Goal: Entertainment & Leisure: Consume media (video, audio)

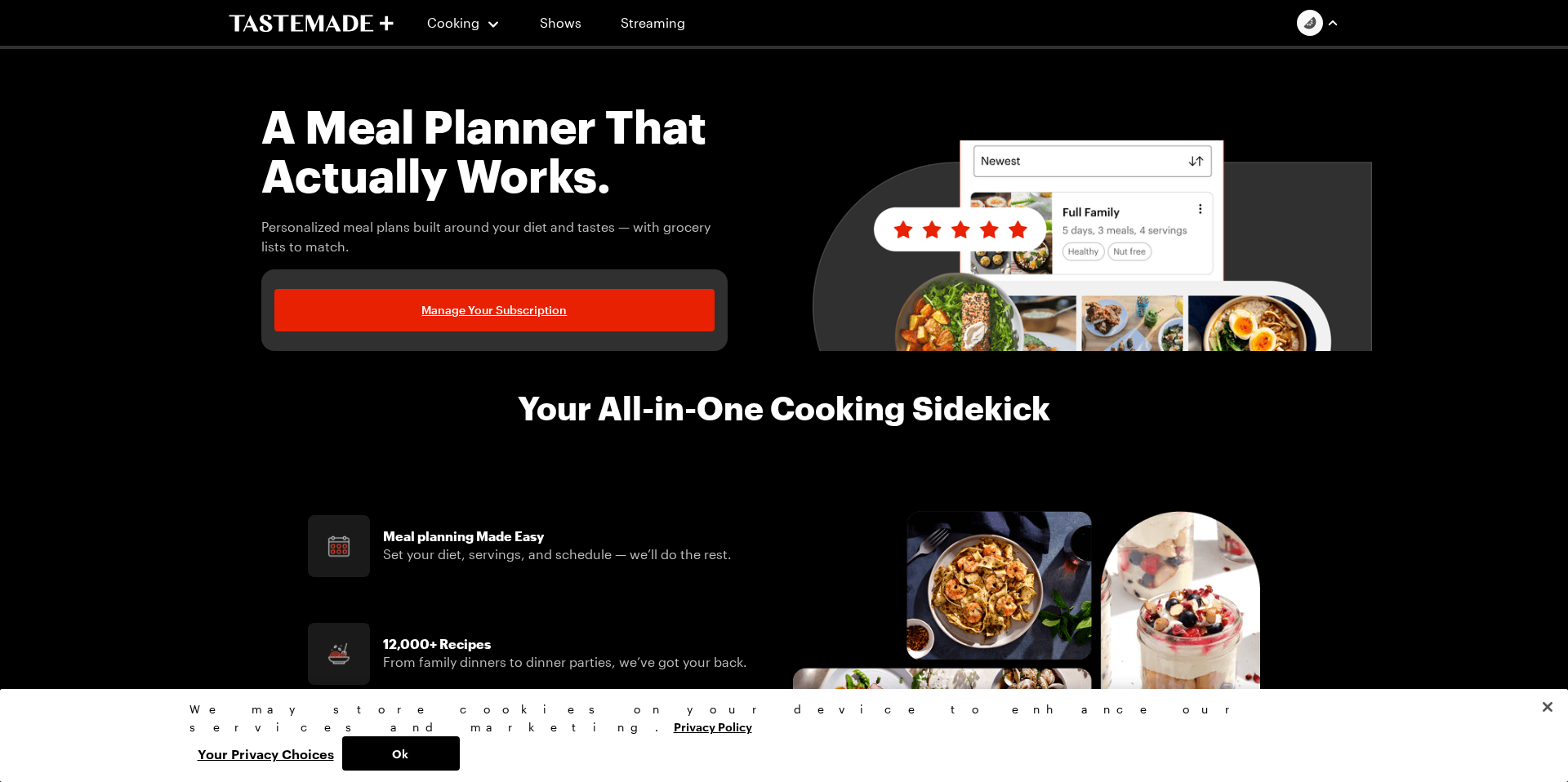
click at [1306, 29] on div "Tastemade+ Membership My Profile Notification Preferences My Meal Plans Grocery…" at bounding box center [1318, 23] width 43 height 26
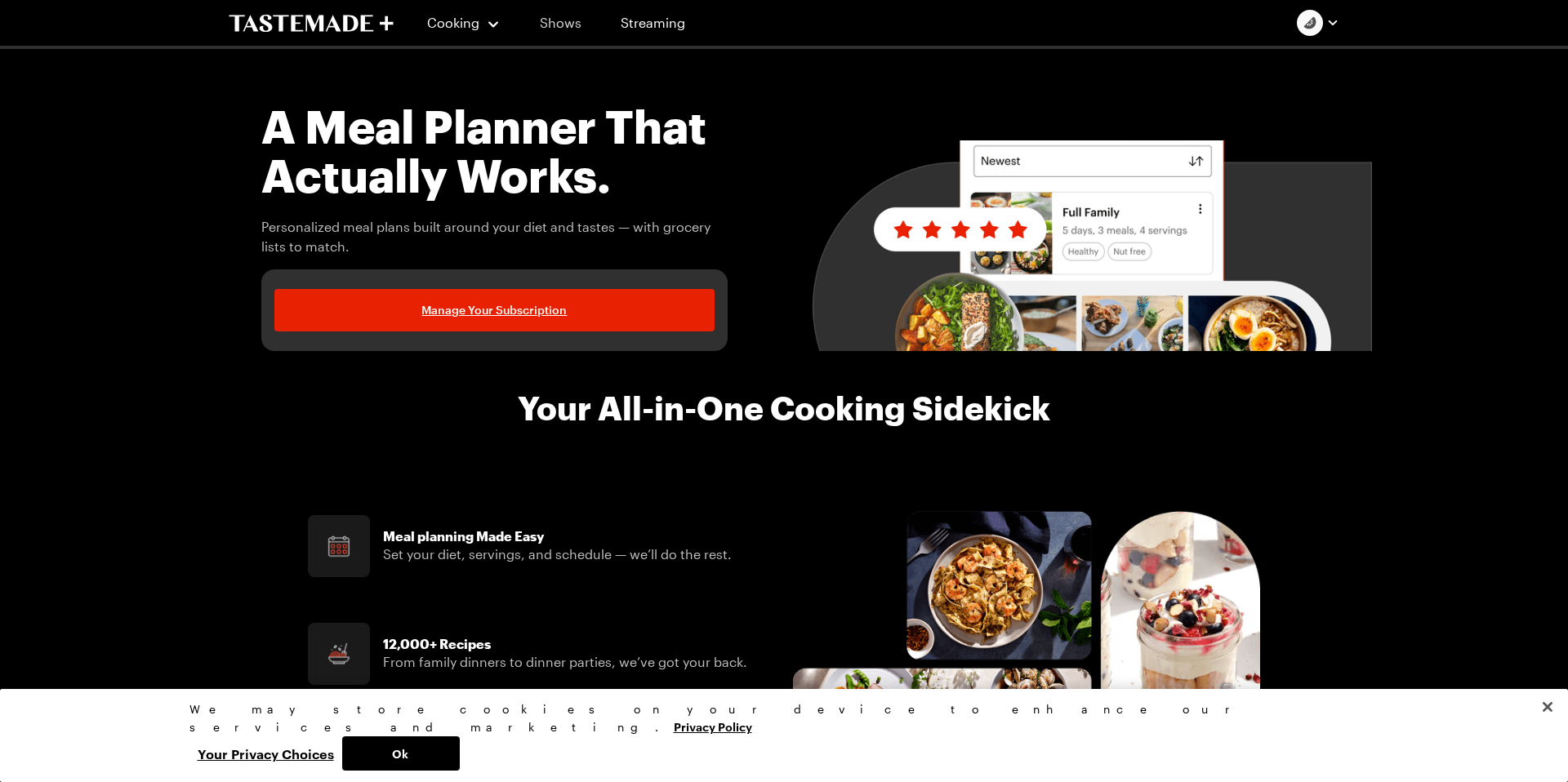
click at [570, 28] on link "Shows" at bounding box center [561, 23] width 74 height 45
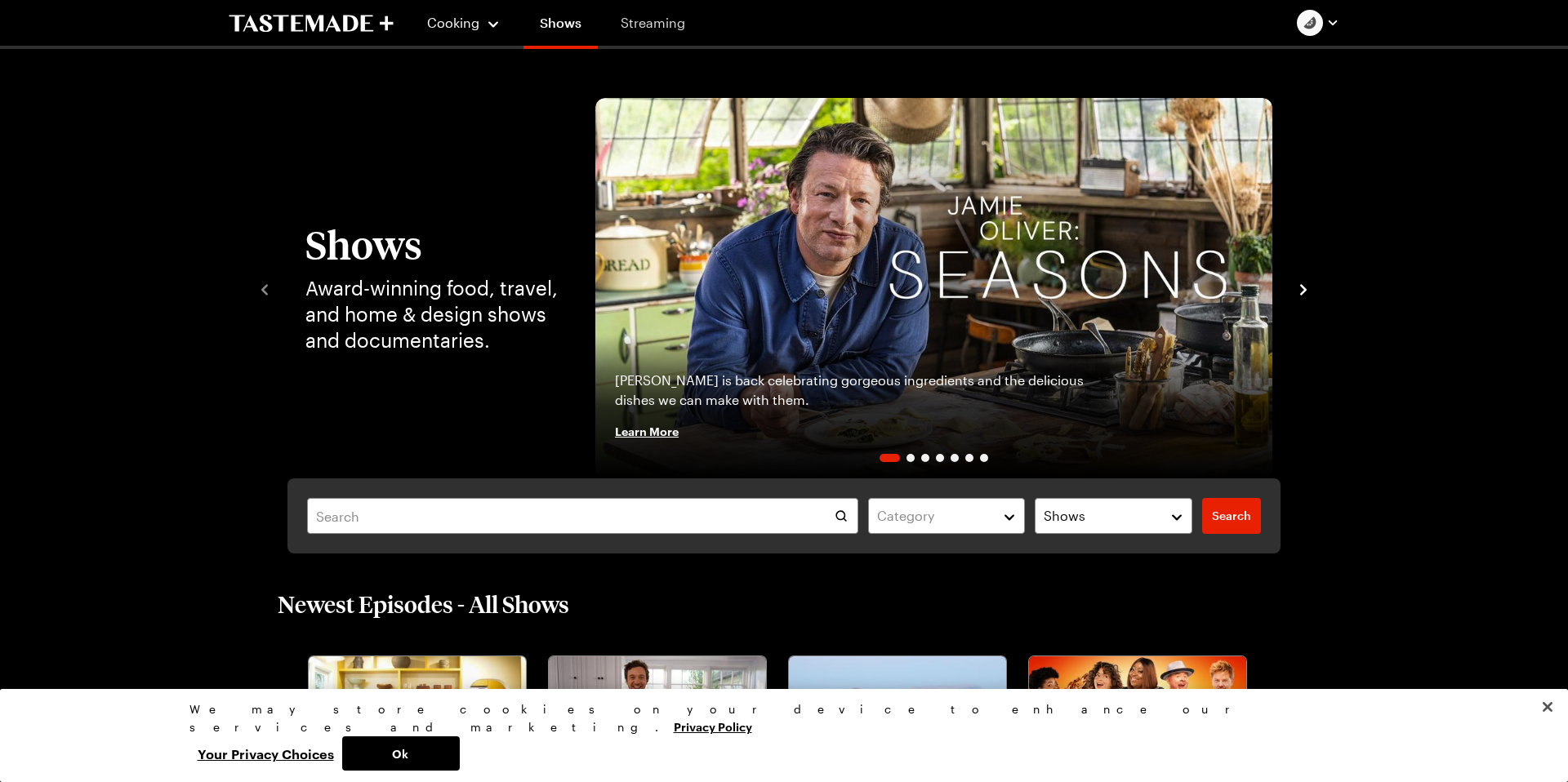
click at [650, 28] on link "Streaming" at bounding box center [652, 23] width 97 height 45
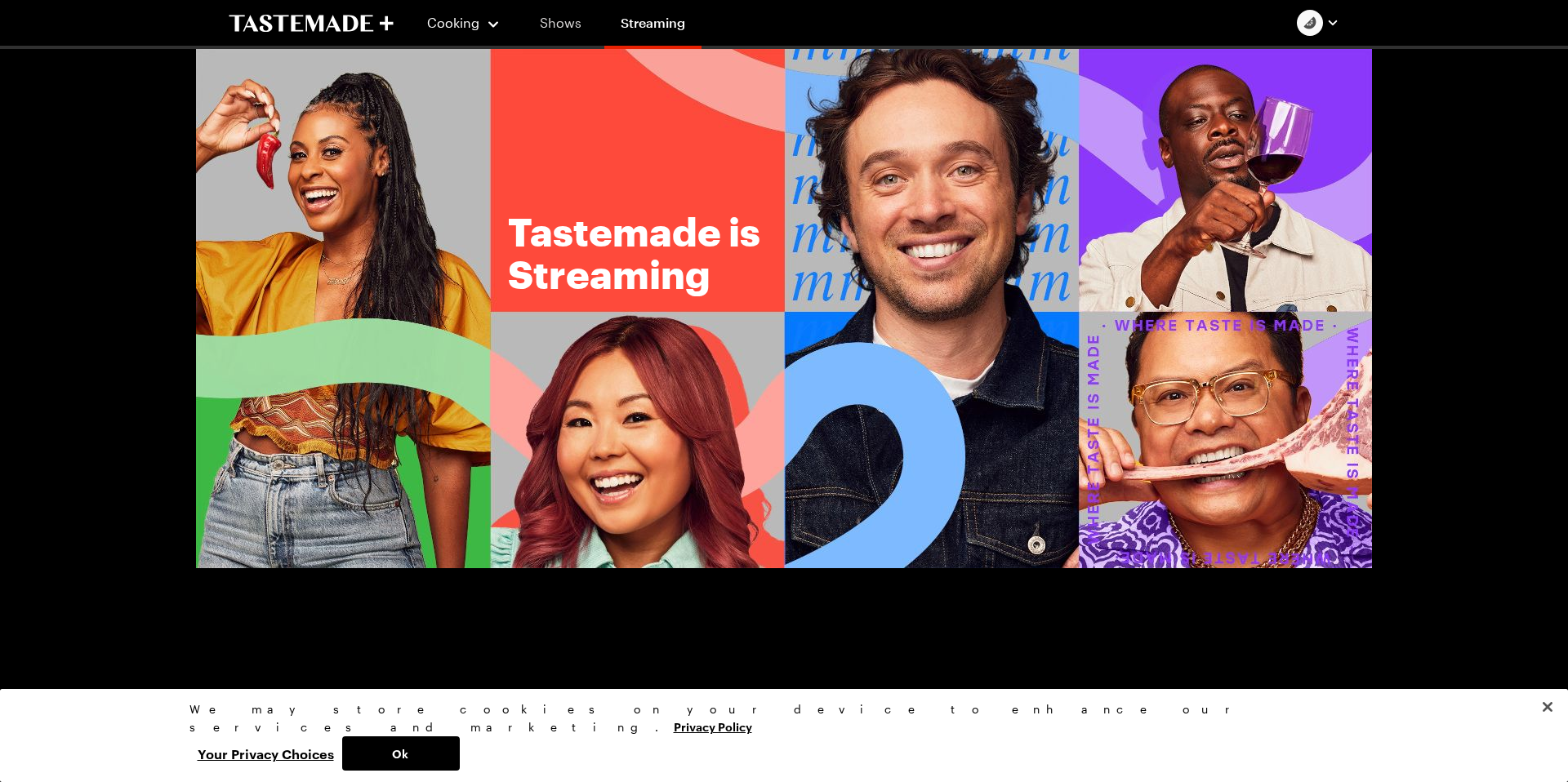
click at [559, 29] on link "Shows" at bounding box center [561, 23] width 74 height 45
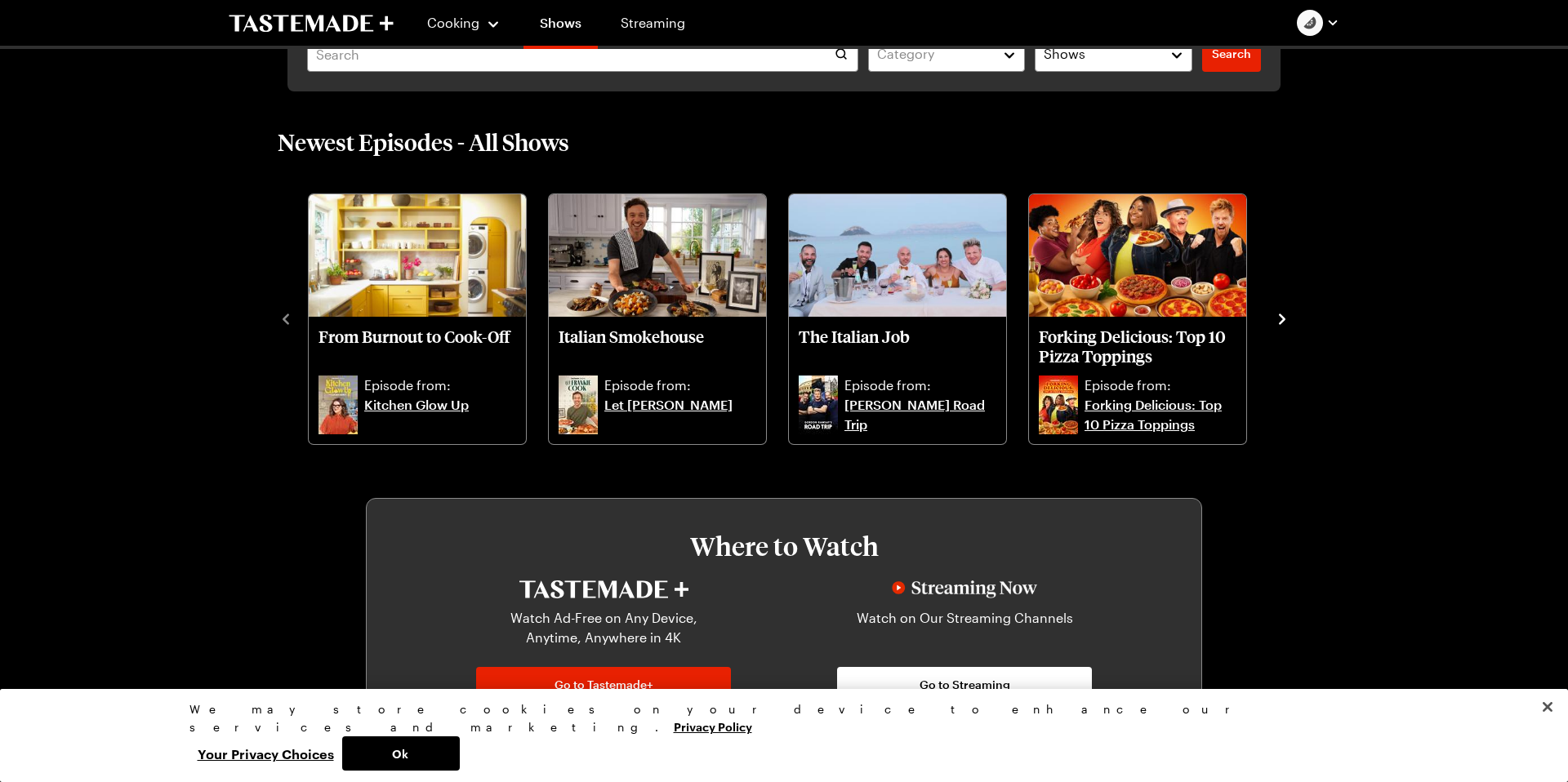
scroll to position [463, 0]
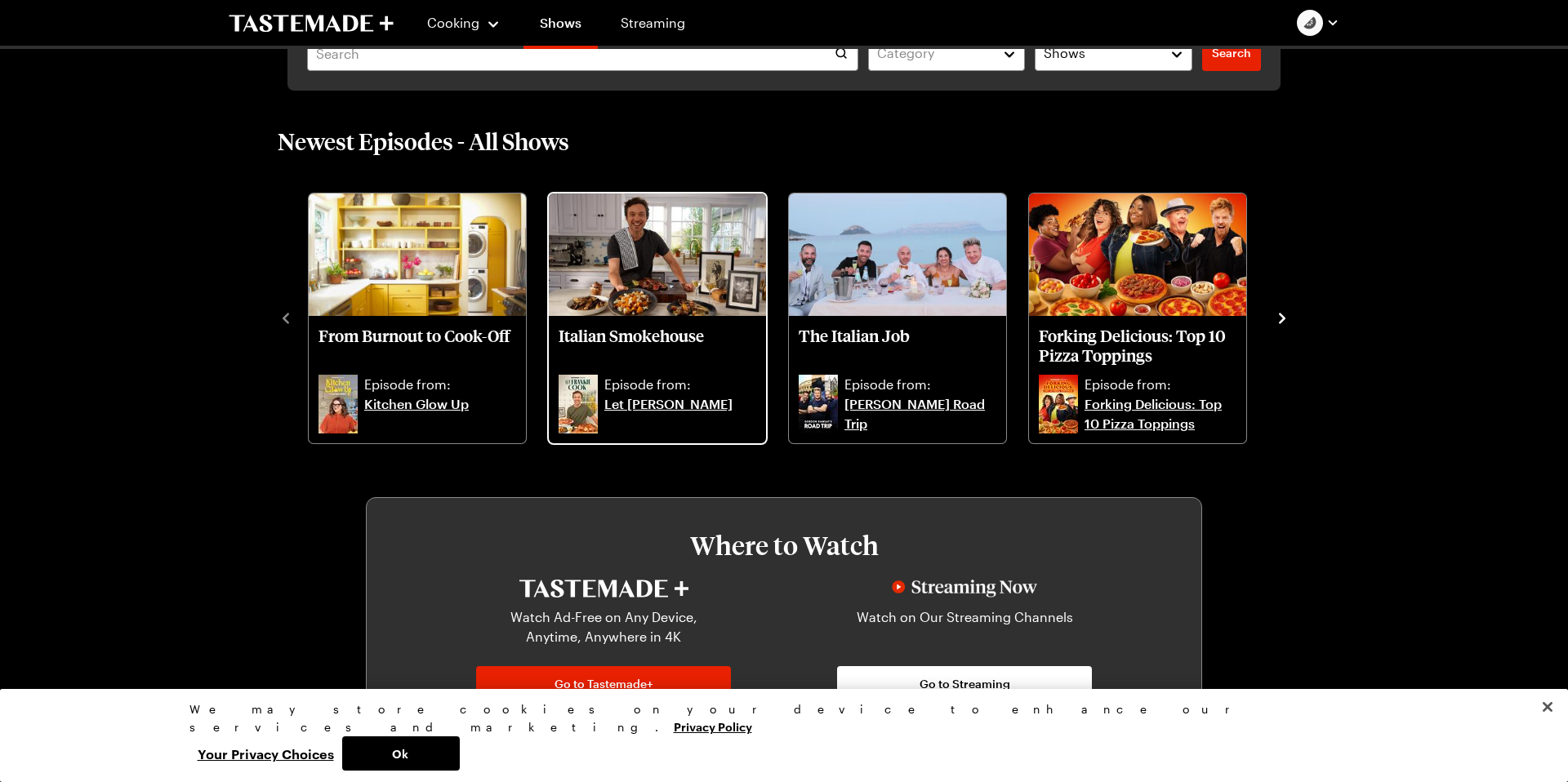
click at [648, 299] on img "Italian Smokehouse" at bounding box center [657, 254] width 217 height 123
